Goal: Task Accomplishment & Management: Complete application form

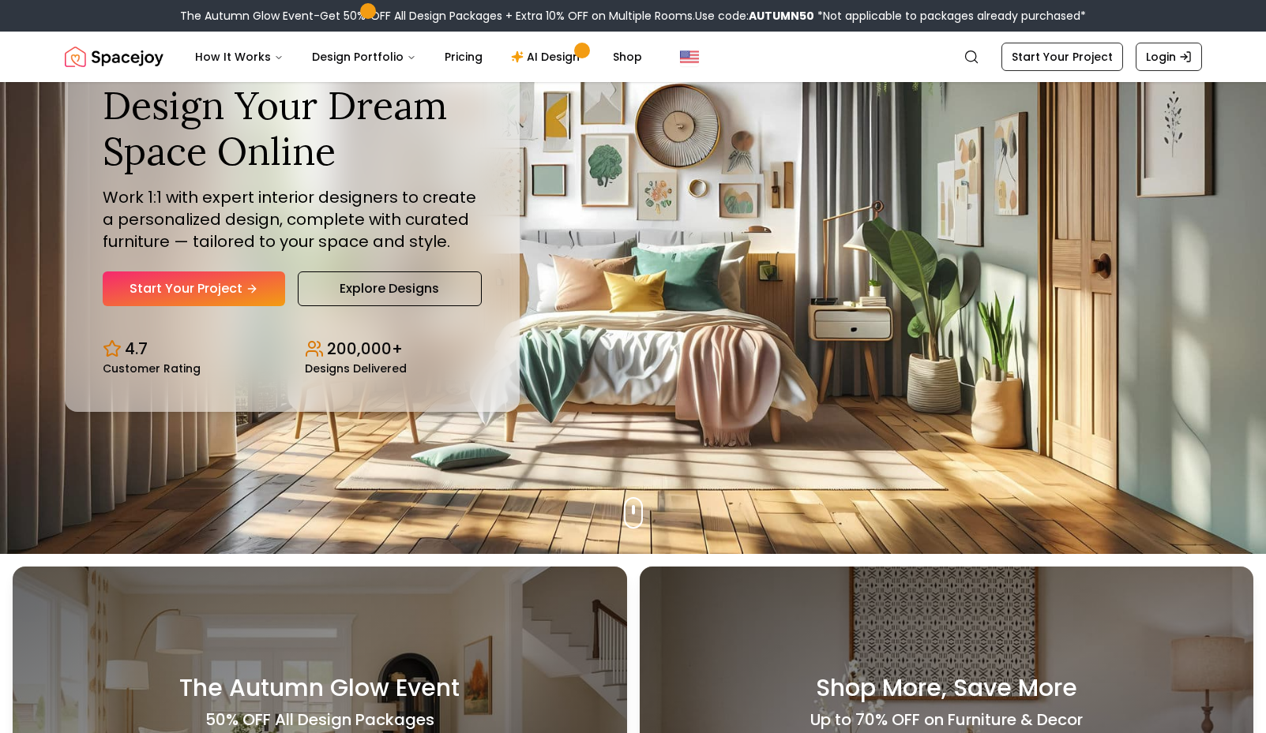
scroll to position [158, 0]
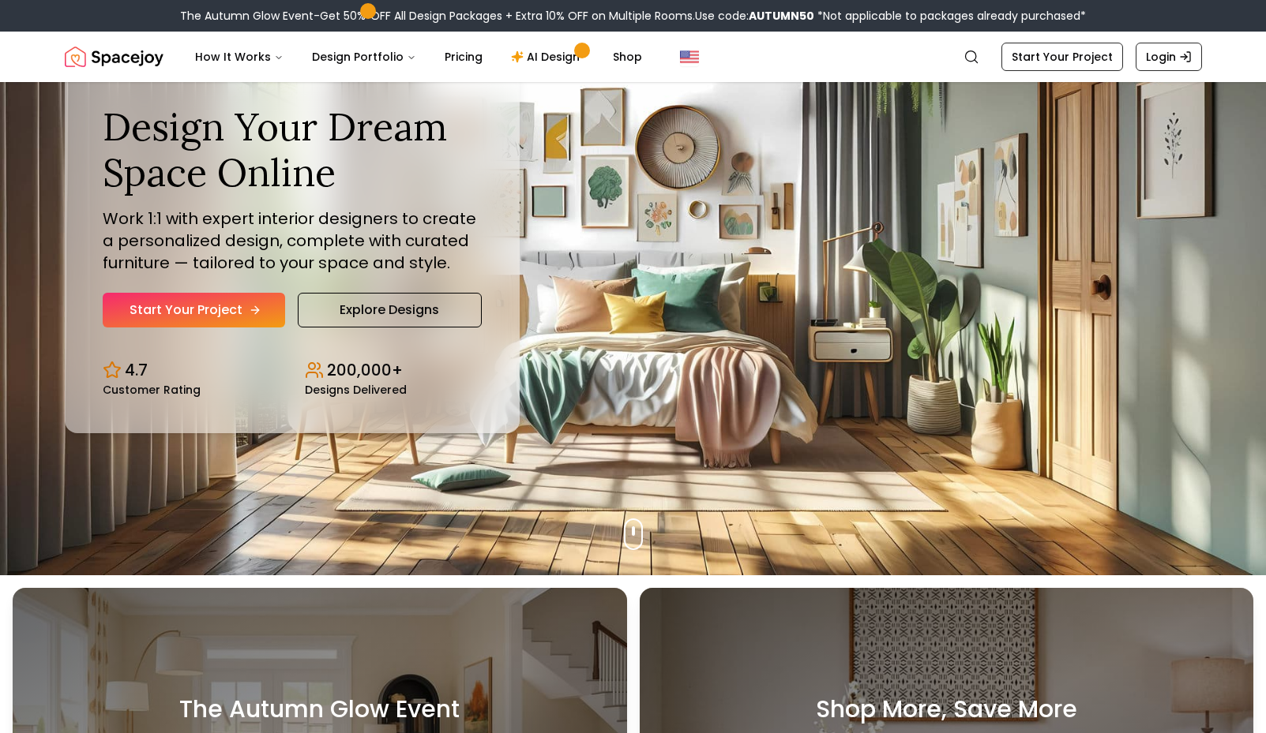
click at [181, 321] on link "Start Your Project" at bounding box center [194, 310] width 182 height 35
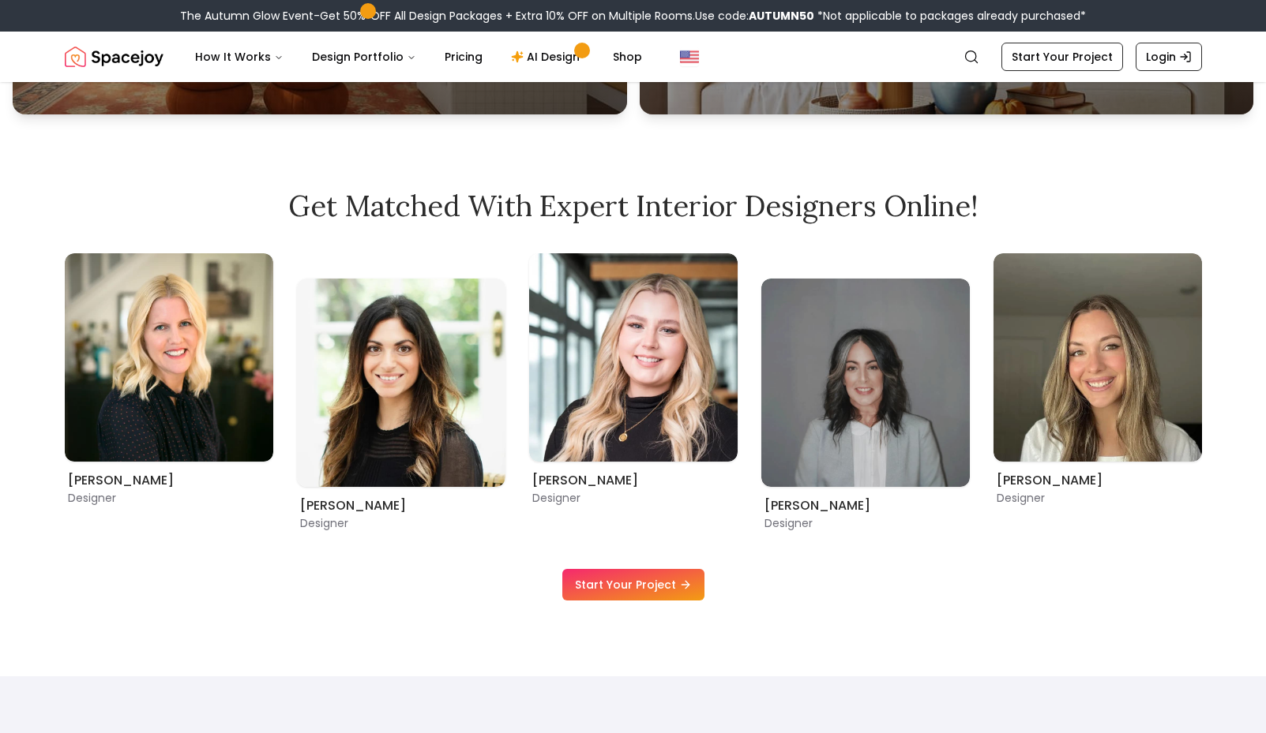
scroll to position [553, 0]
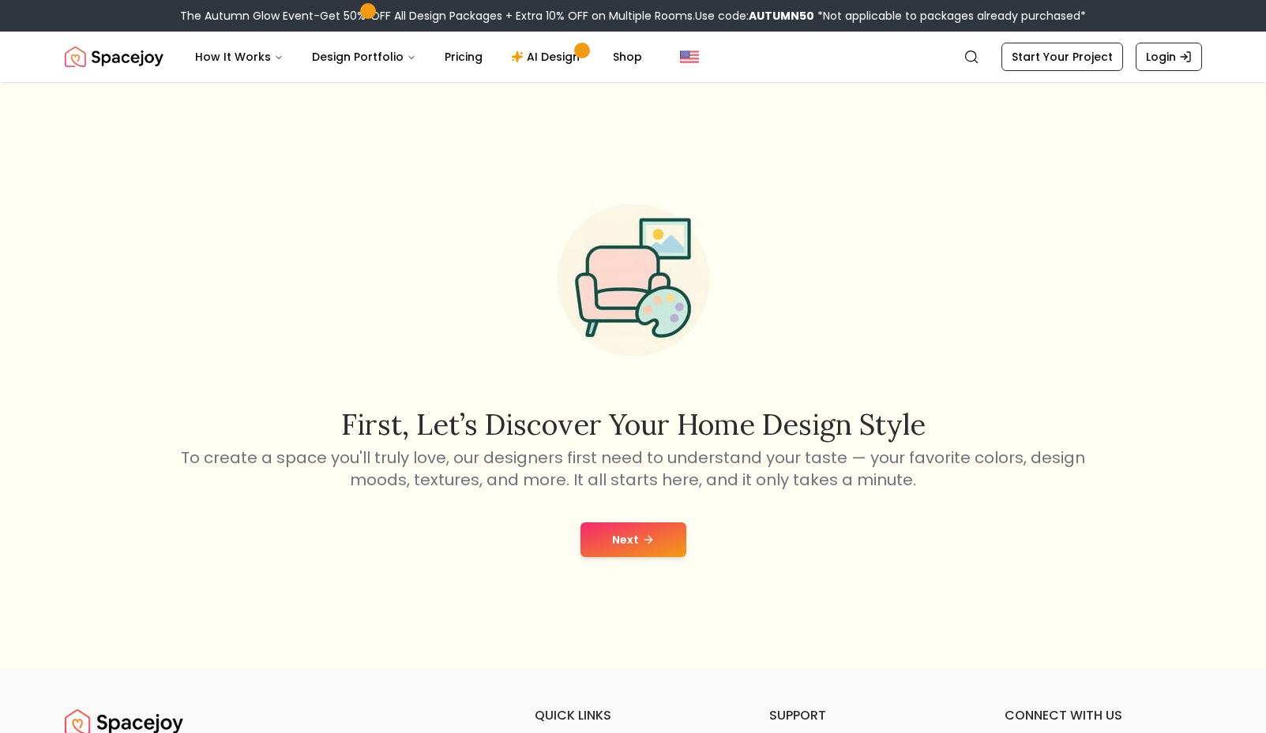
click at [616, 540] on button "Next" at bounding box center [633, 540] width 106 height 35
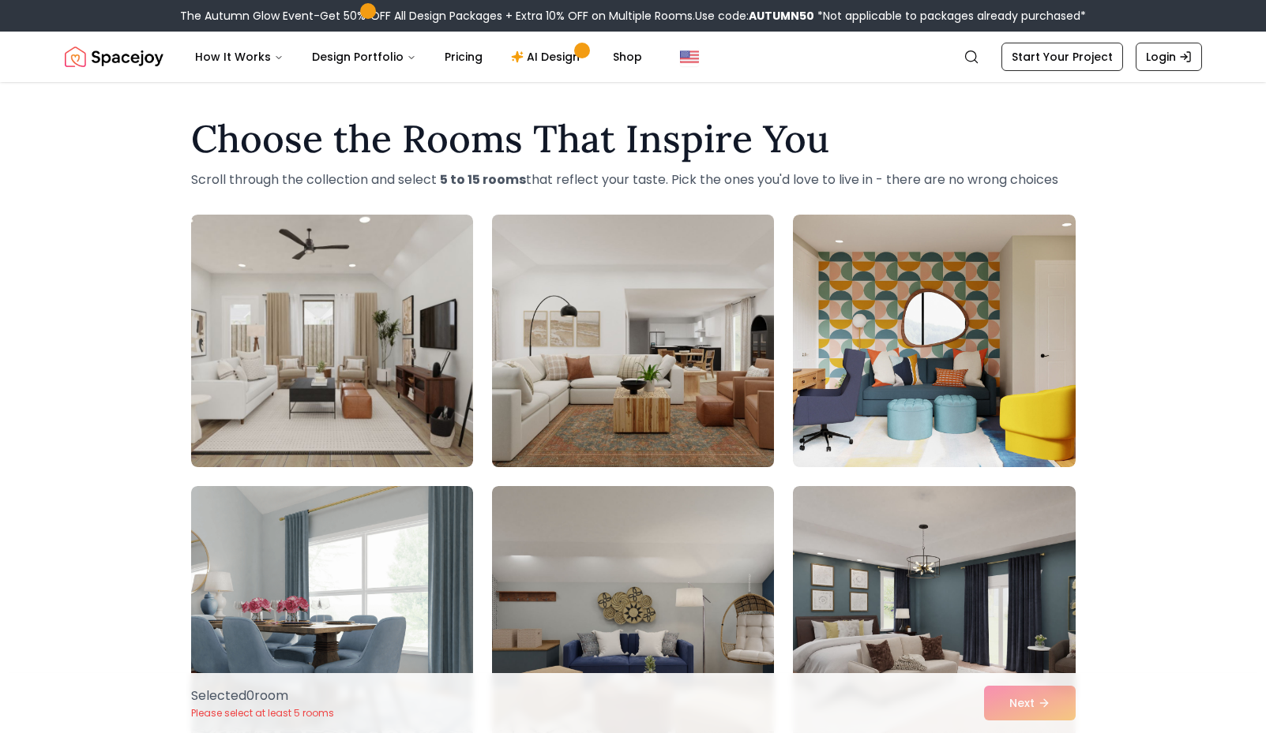
click at [578, 376] on img at bounding box center [633, 340] width 296 height 265
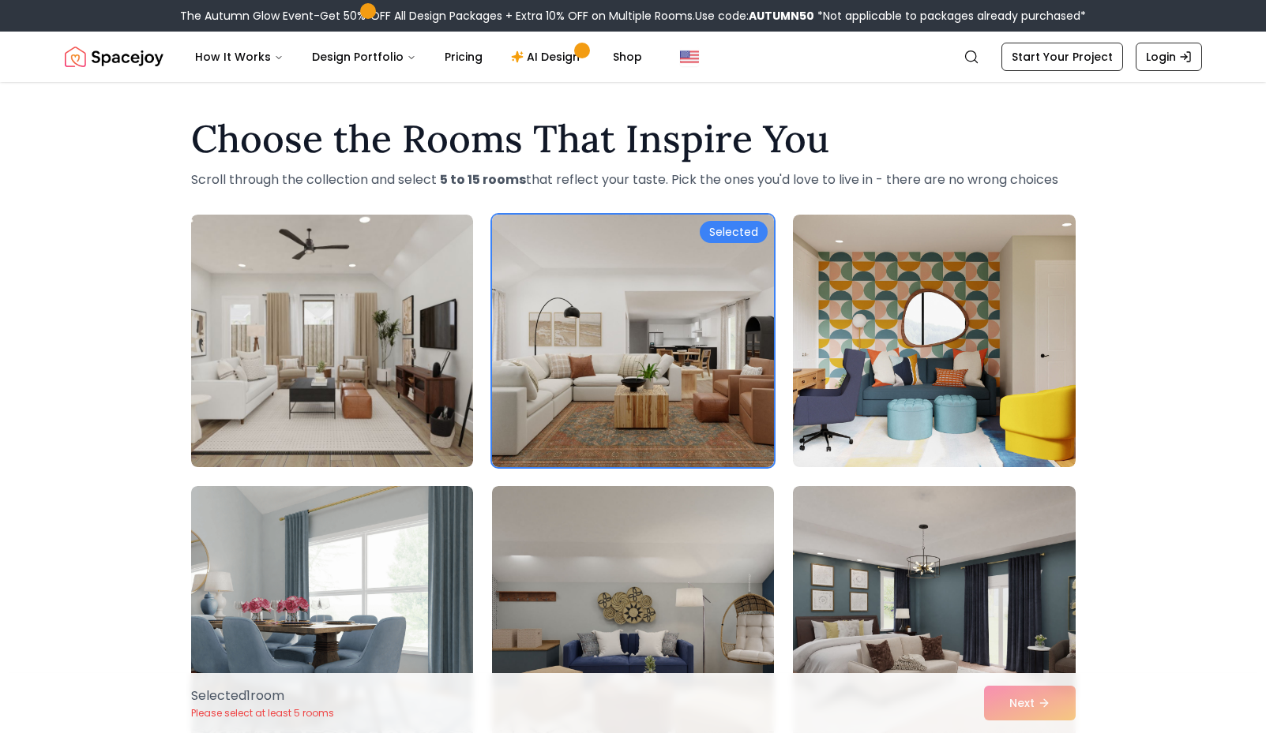
click at [1021, 697] on div "Selected 1 room Please select at least 5 rooms Next" at bounding box center [633, 703] width 910 height 60
click at [1018, 697] on div "Selected 1 room Please select at least 5 rooms Next" at bounding box center [633, 703] width 910 height 60
click at [561, 269] on img at bounding box center [633, 340] width 296 height 265
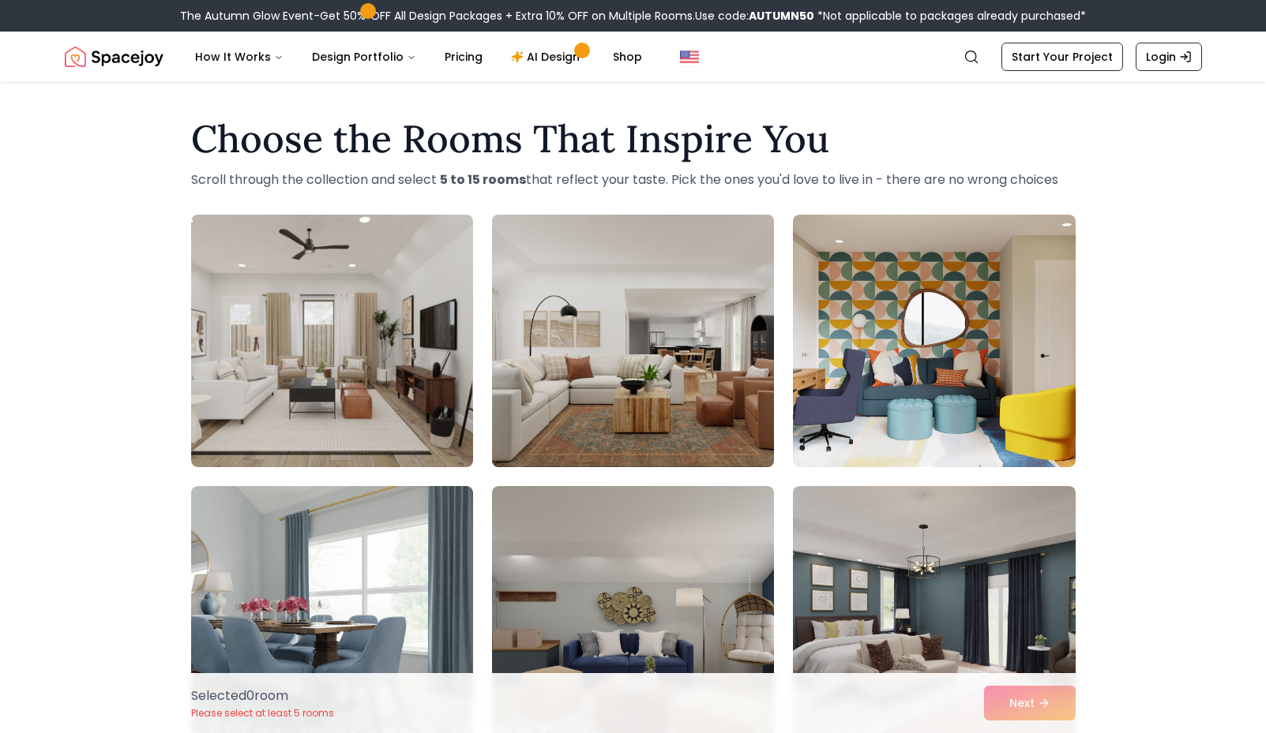
click at [561, 269] on img at bounding box center [633, 340] width 296 height 265
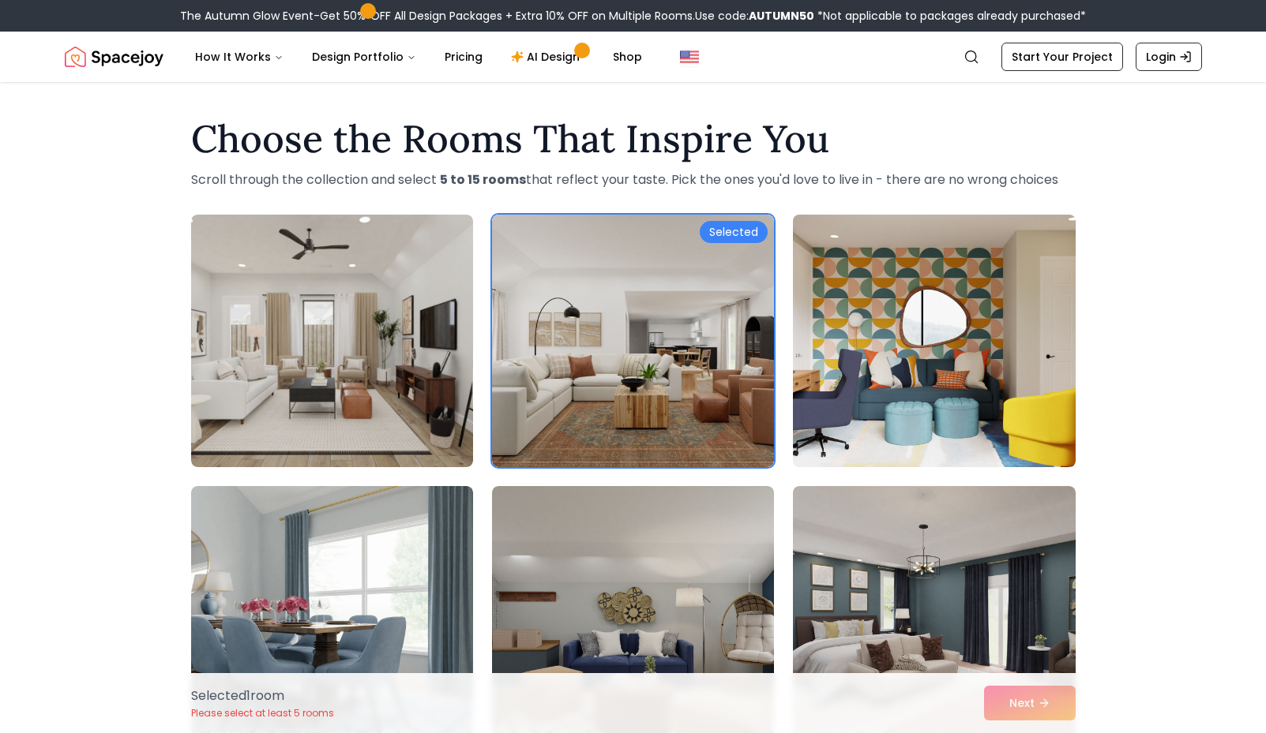
click at [954, 343] on img at bounding box center [934, 340] width 296 height 265
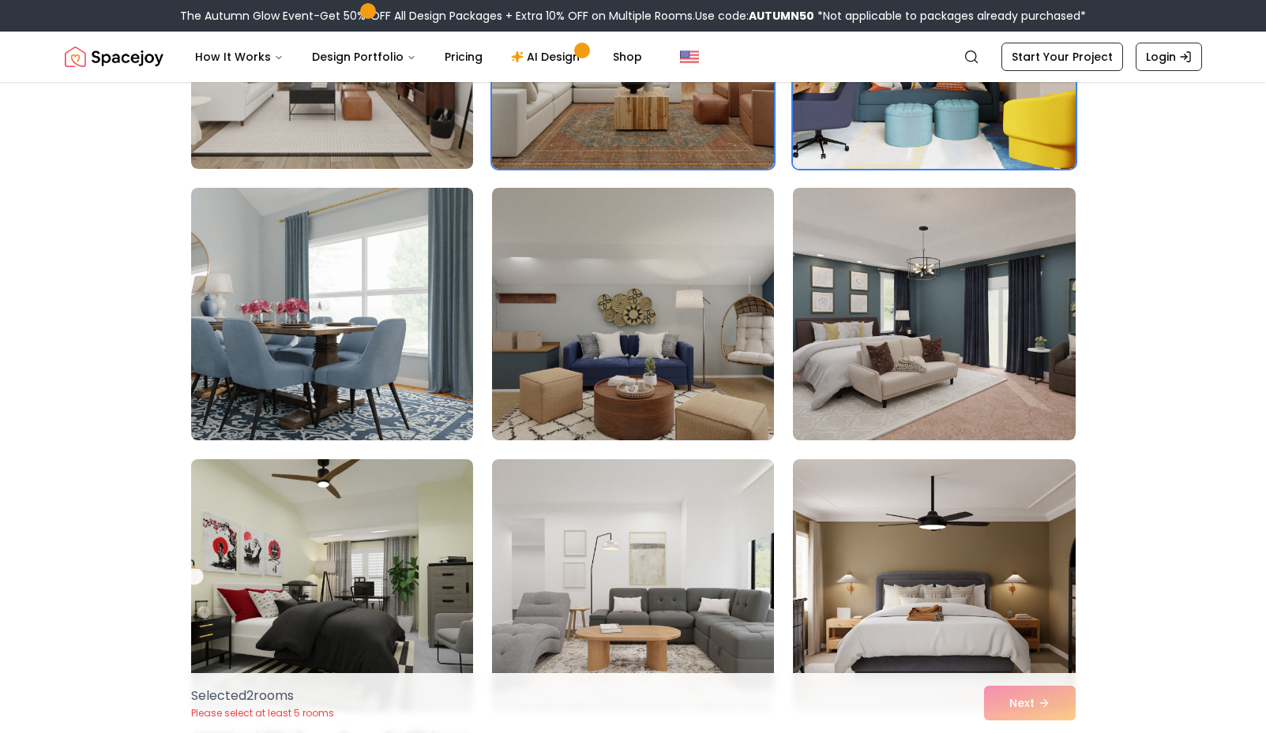
scroll to position [316, 0]
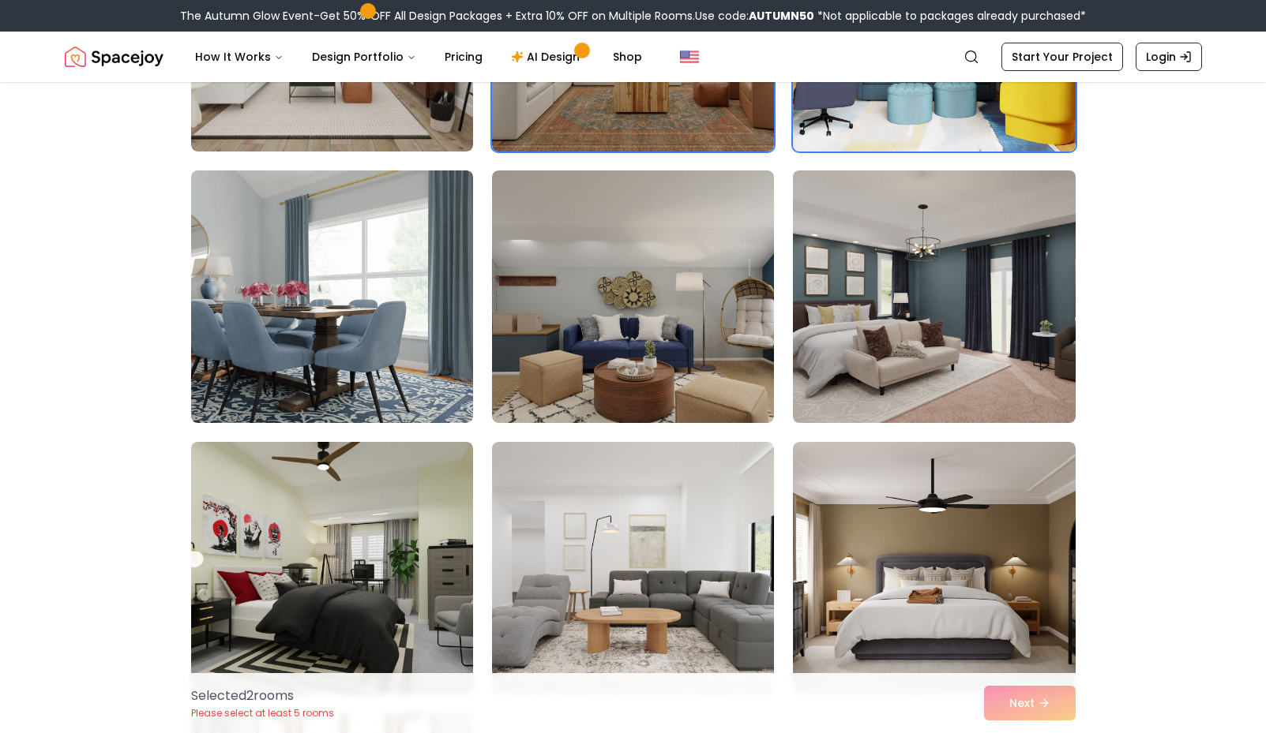
click at [872, 403] on img at bounding box center [934, 296] width 296 height 265
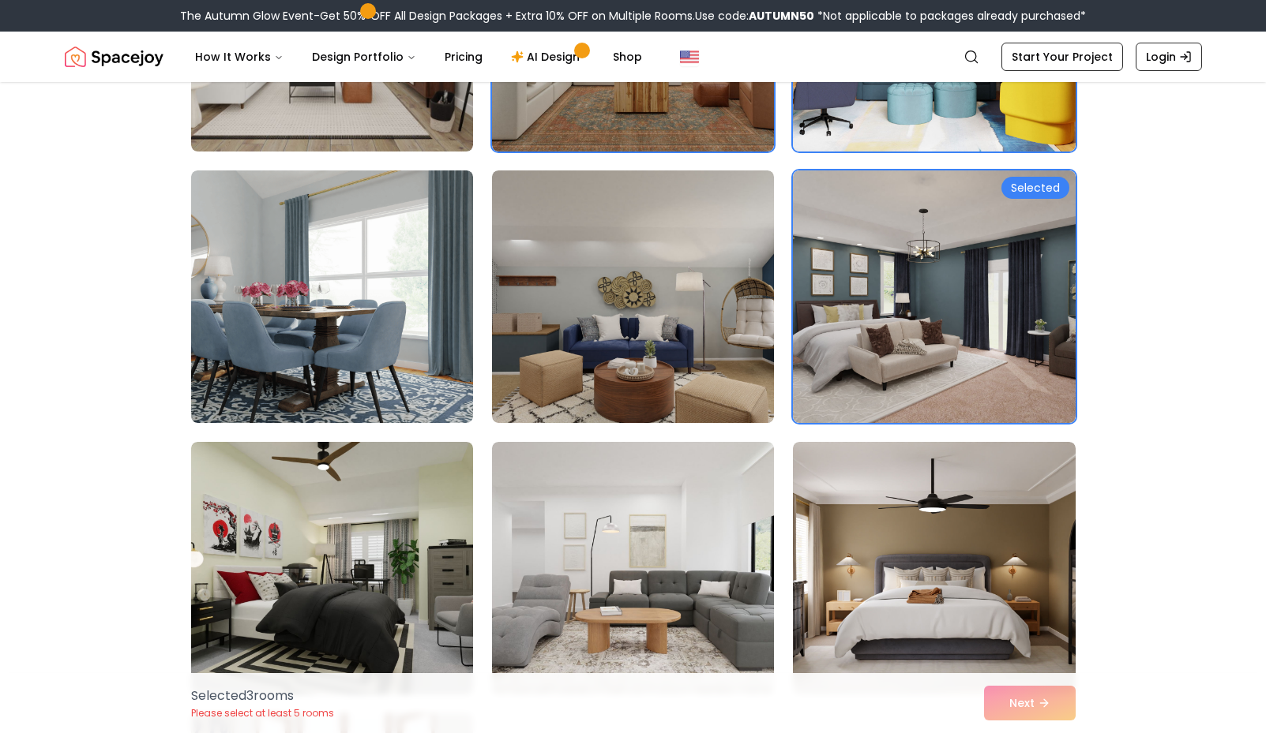
click at [998, 679] on div "Selected 3 room s Please select at least 5 rooms Next" at bounding box center [633, 703] width 910 height 60
